Goal: Communication & Community: Answer question/provide support

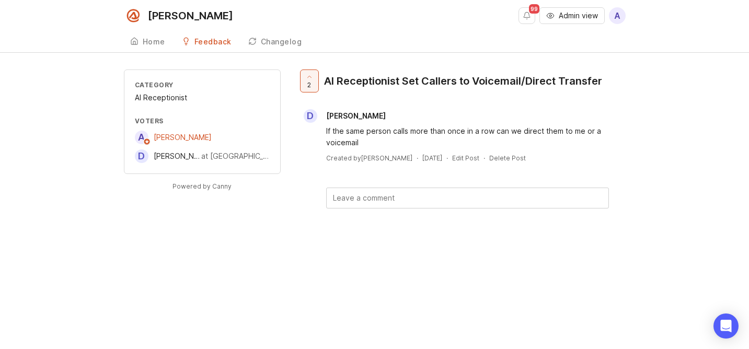
click at [216, 136] on div "A [PERSON_NAME]" at bounding box center [202, 138] width 135 height 14
click at [203, 135] on div "A [PERSON_NAME]" at bounding box center [202, 138] width 135 height 14
click at [197, 135] on div "[PERSON_NAME]" at bounding box center [183, 138] width 62 height 14
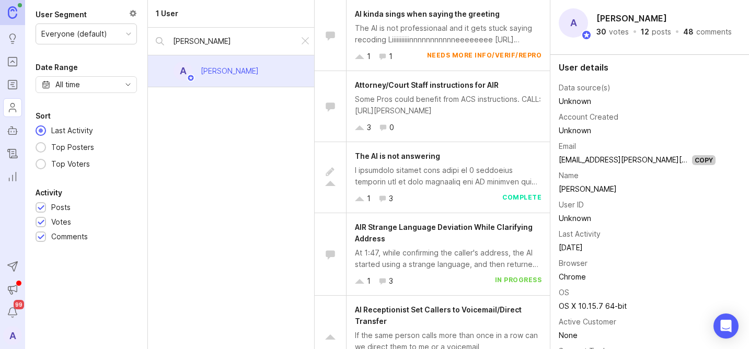
click at [435, 37] on div "The AI is not professionaal and it gets stuck saying recoding Liiiiiiiiiiinnnnn…" at bounding box center [448, 33] width 187 height 23
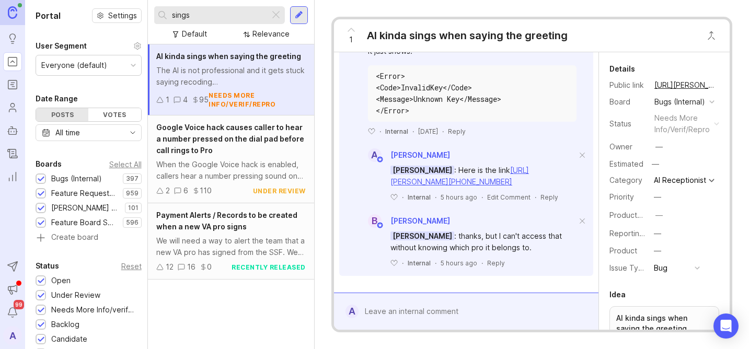
scroll to position [539, 0]
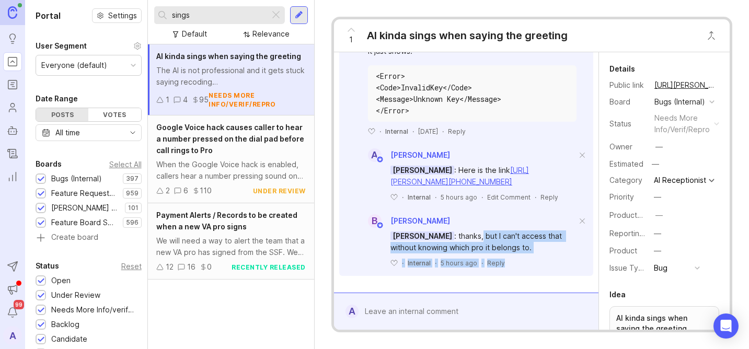
drag, startPoint x: 469, startPoint y: 237, endPoint x: 531, endPoint y: 259, distance: 65.5
click at [531, 259] on div "[PERSON_NAME] : thanks, but I can't access that without knowing which pro it be…" at bounding box center [478, 248] width 232 height 40
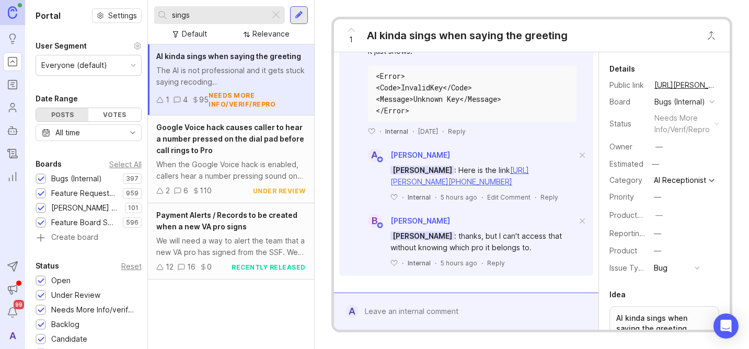
click at [513, 247] on div "[PERSON_NAME] : thanks, but I can't access that without knowing which pro it be…" at bounding box center [483, 241] width 186 height 23
click at [471, 180] on link "[URL][PERSON_NAME][PHONE_NUMBER]" at bounding box center [459, 176] width 139 height 20
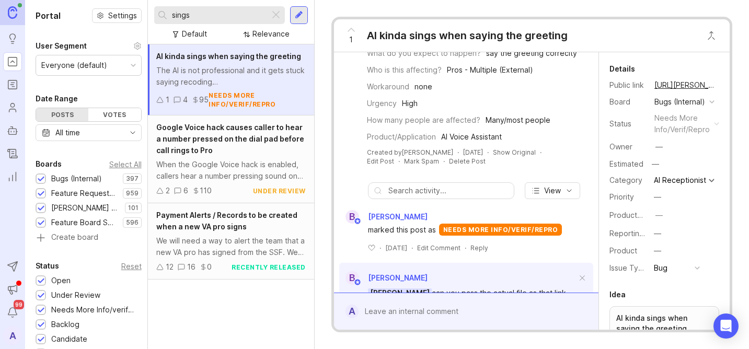
scroll to position [0, 0]
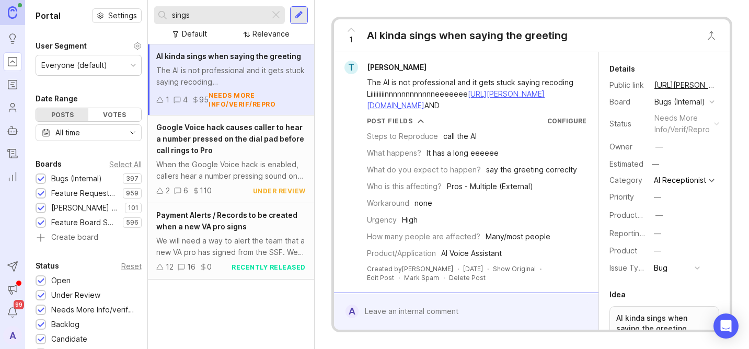
click at [464, 110] on link "[URL][PERSON_NAME][DOMAIN_NAME]" at bounding box center [456, 99] width 178 height 20
copy span "[PERSON_NAME]"
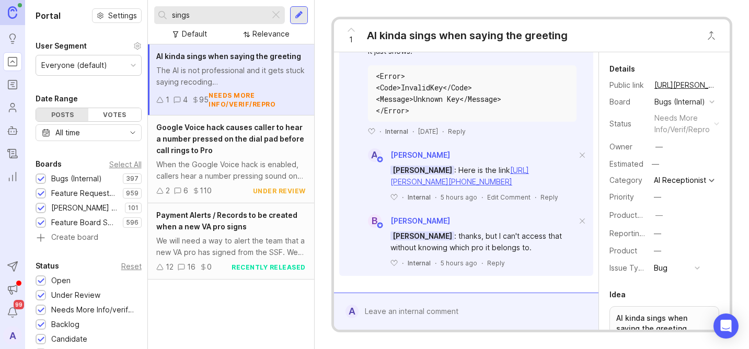
scroll to position [539, 0]
click at [487, 264] on div "Reply" at bounding box center [496, 263] width 18 height 9
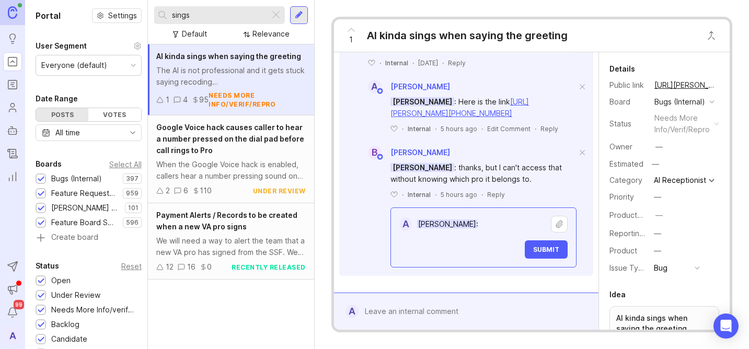
scroll to position [607, 0]
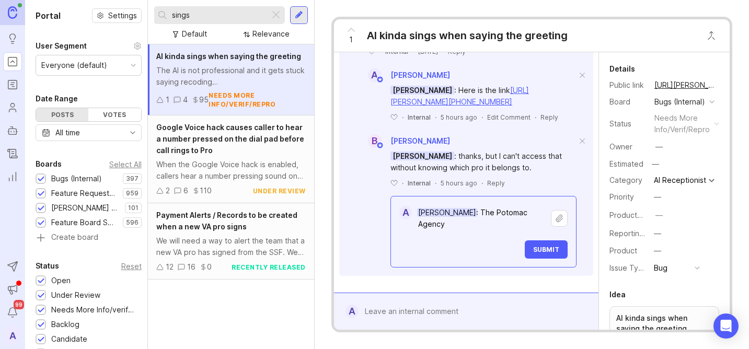
paste textarea "[URL][PERSON_NAME]"
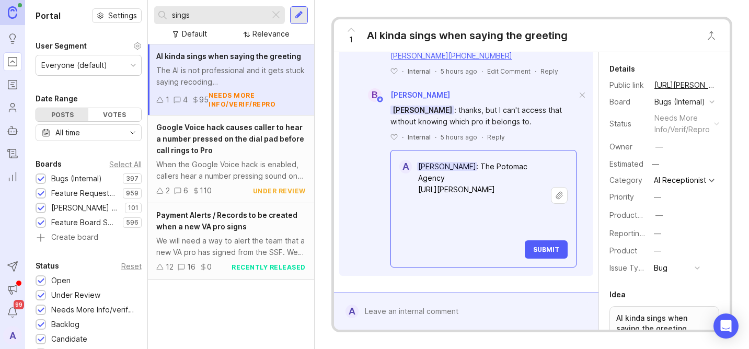
paste textarea "[URL][PERSON_NAME]"
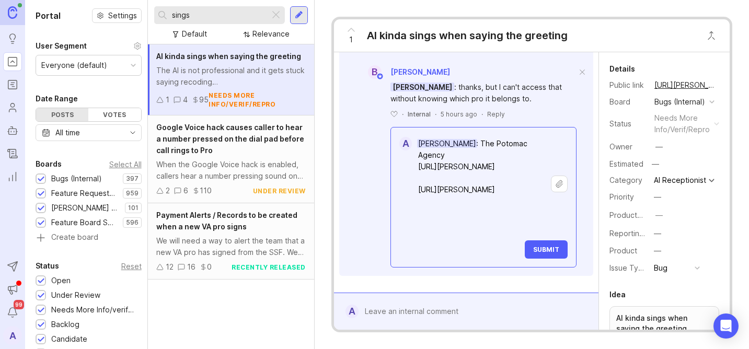
scroll to position [688, 0]
type textarea "[PERSON_NAME]: The Potomac Agency [URL][PERSON_NAME] [URL][PERSON_NAME]"
click at [538, 252] on span "Submit" at bounding box center [546, 250] width 26 height 8
